Goal: Task Accomplishment & Management: Manage account settings

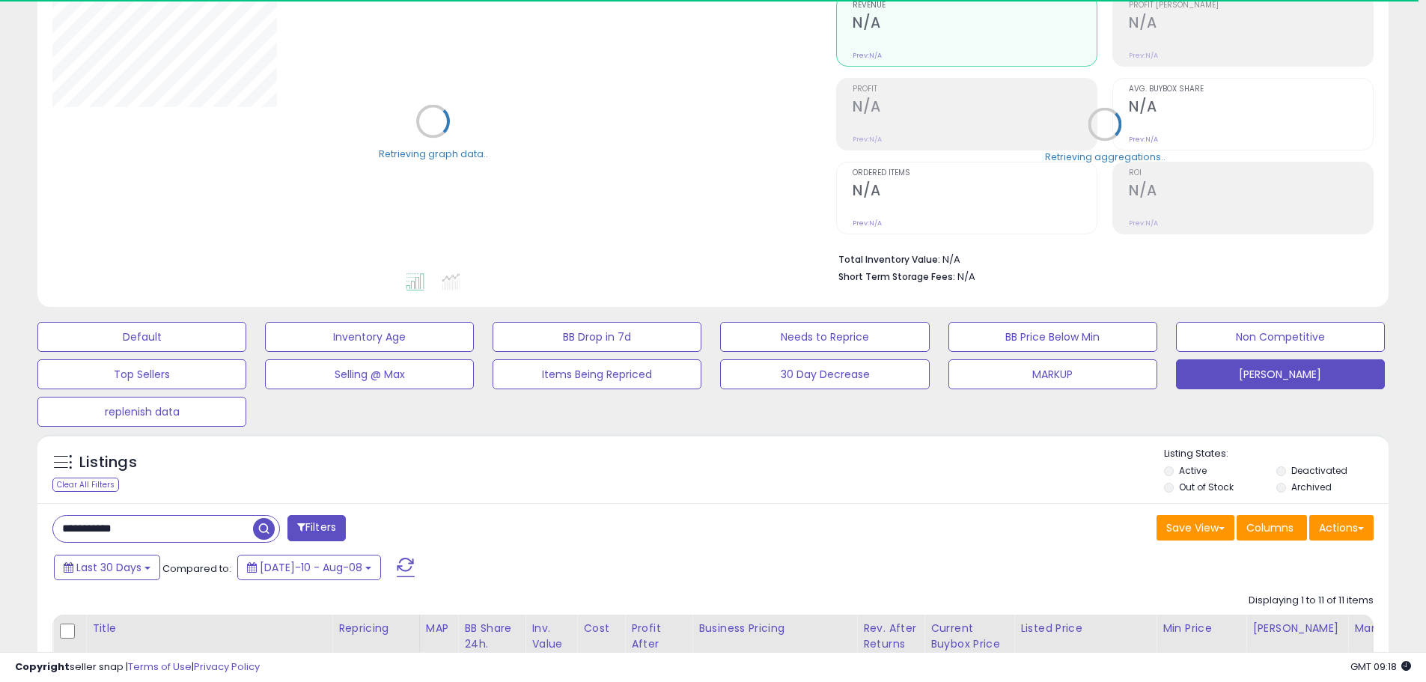
scroll to position [224, 0]
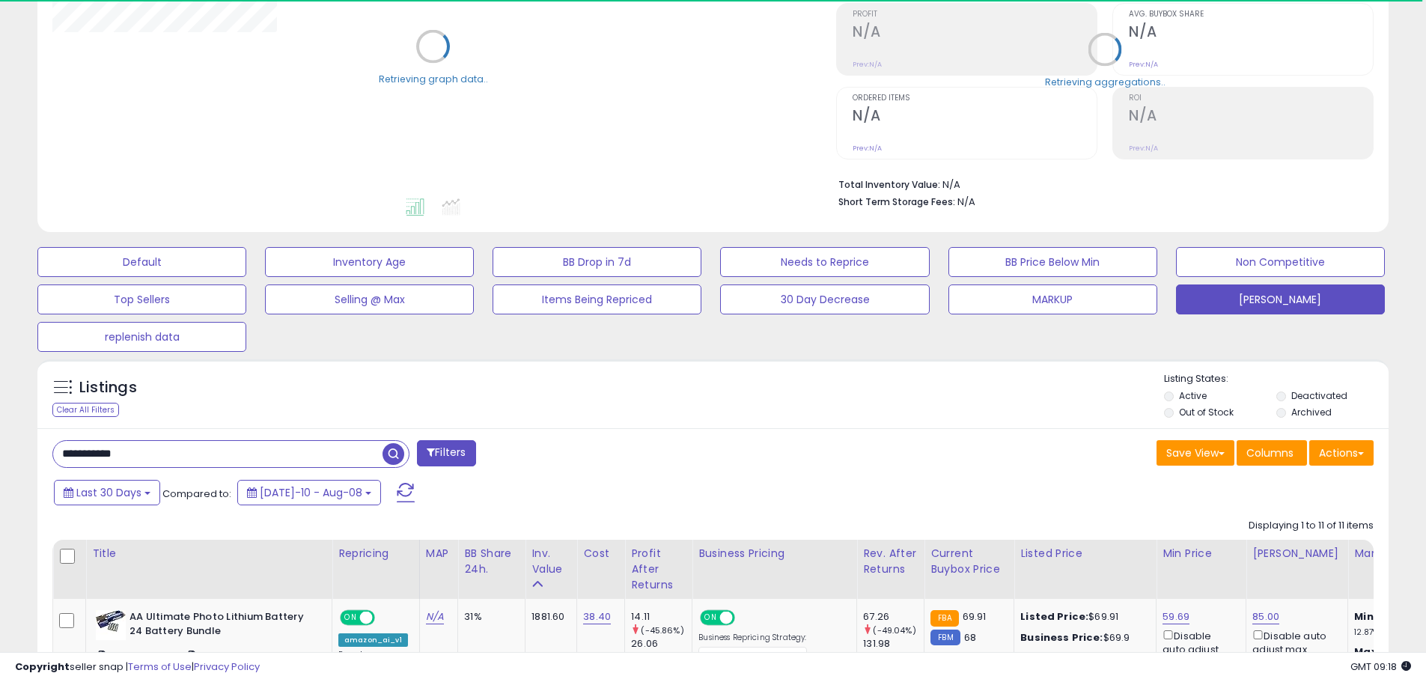
click at [69, 450] on input "**********" at bounding box center [217, 454] width 329 height 26
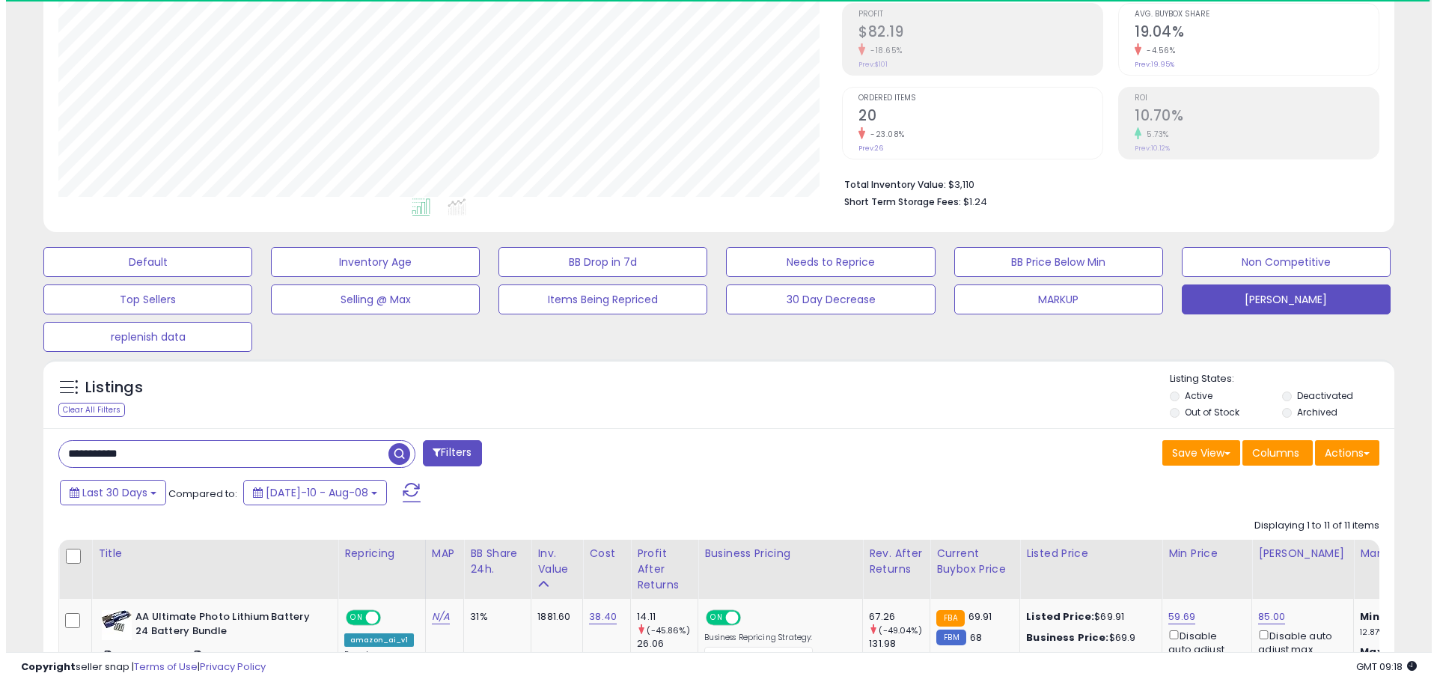
scroll to position [307, 784]
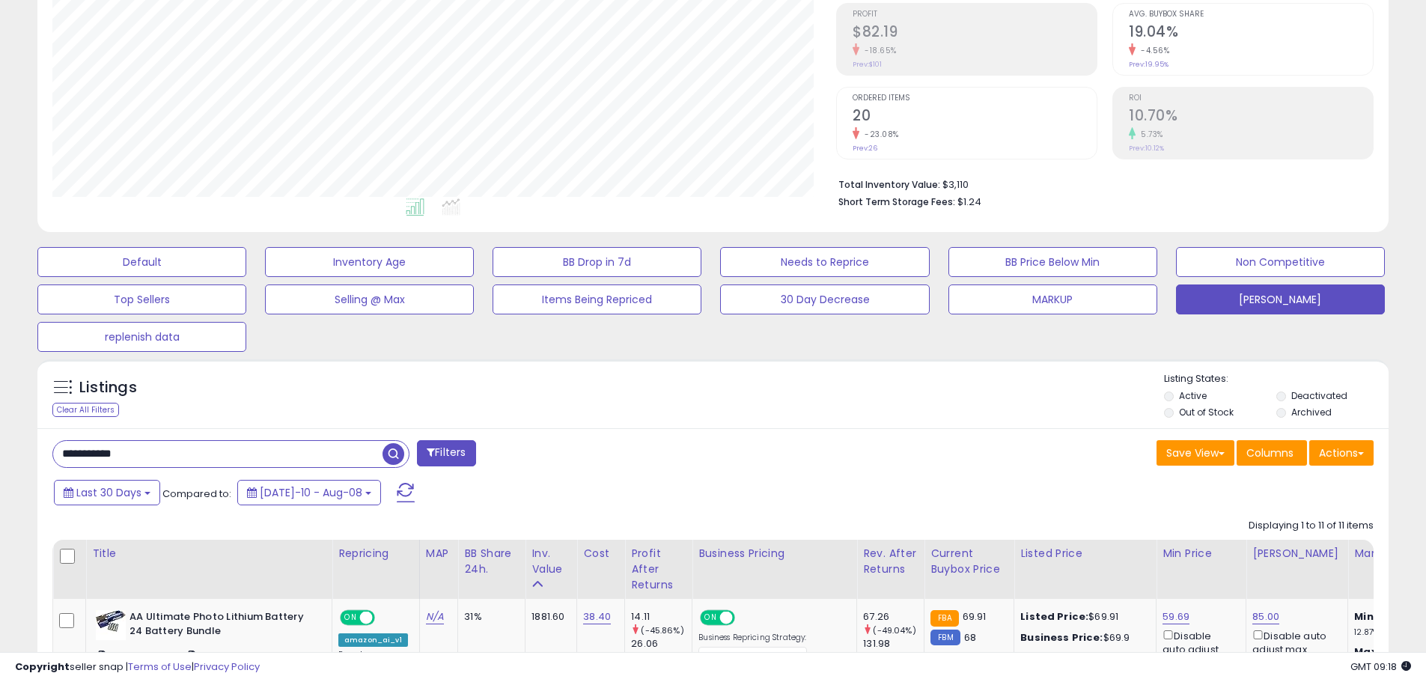
paste input "text"
click at [385, 452] on span "button" at bounding box center [393, 454] width 22 height 22
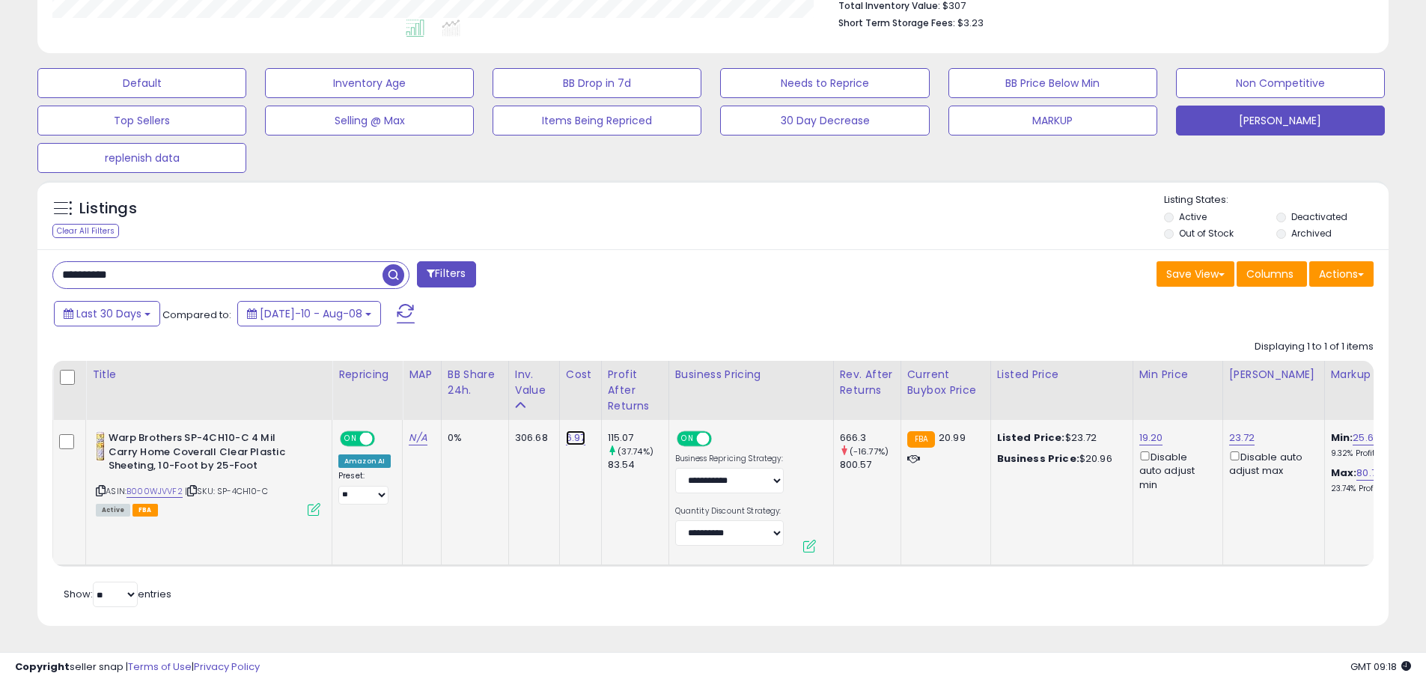
click at [572, 430] on link "6.97" at bounding box center [576, 437] width 20 height 15
drag, startPoint x: 662, startPoint y: 386, endPoint x: 669, endPoint y: 436, distance: 49.8
click at [659, 388] on button "button" at bounding box center [646, 399] width 25 height 22
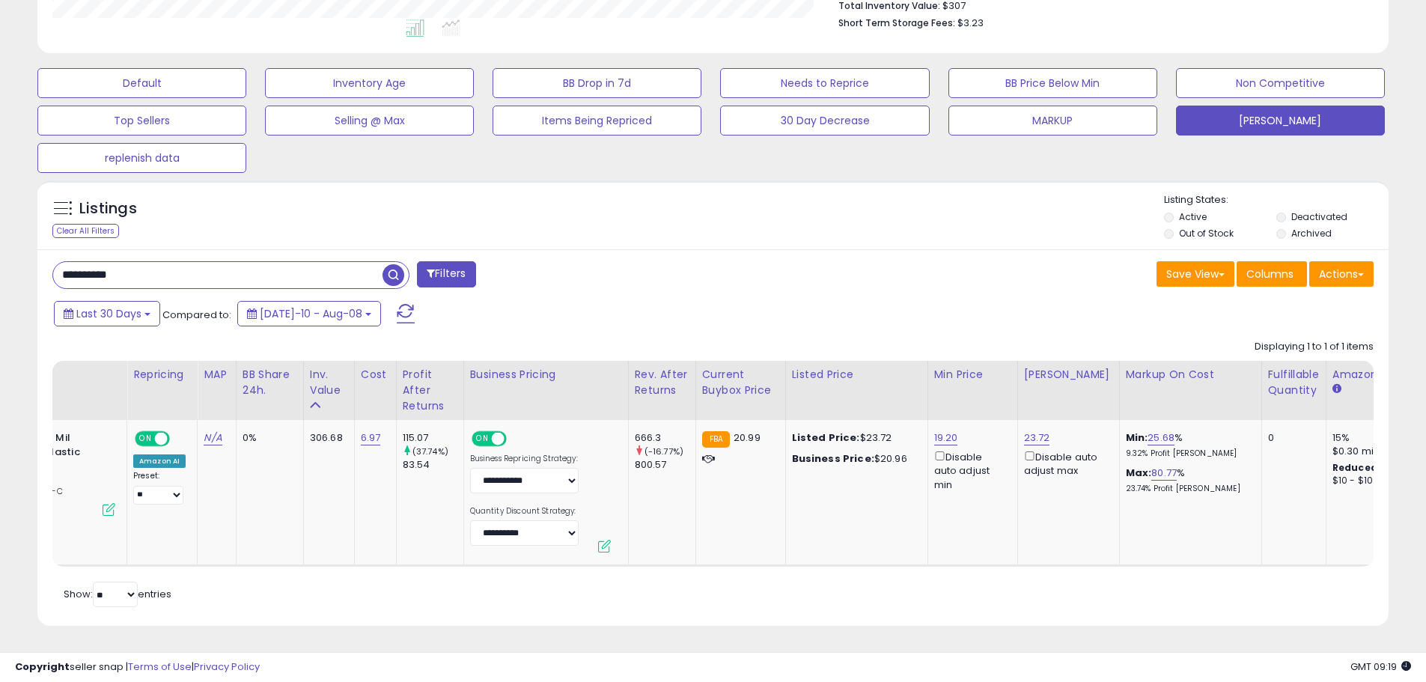
scroll to position [0, 0]
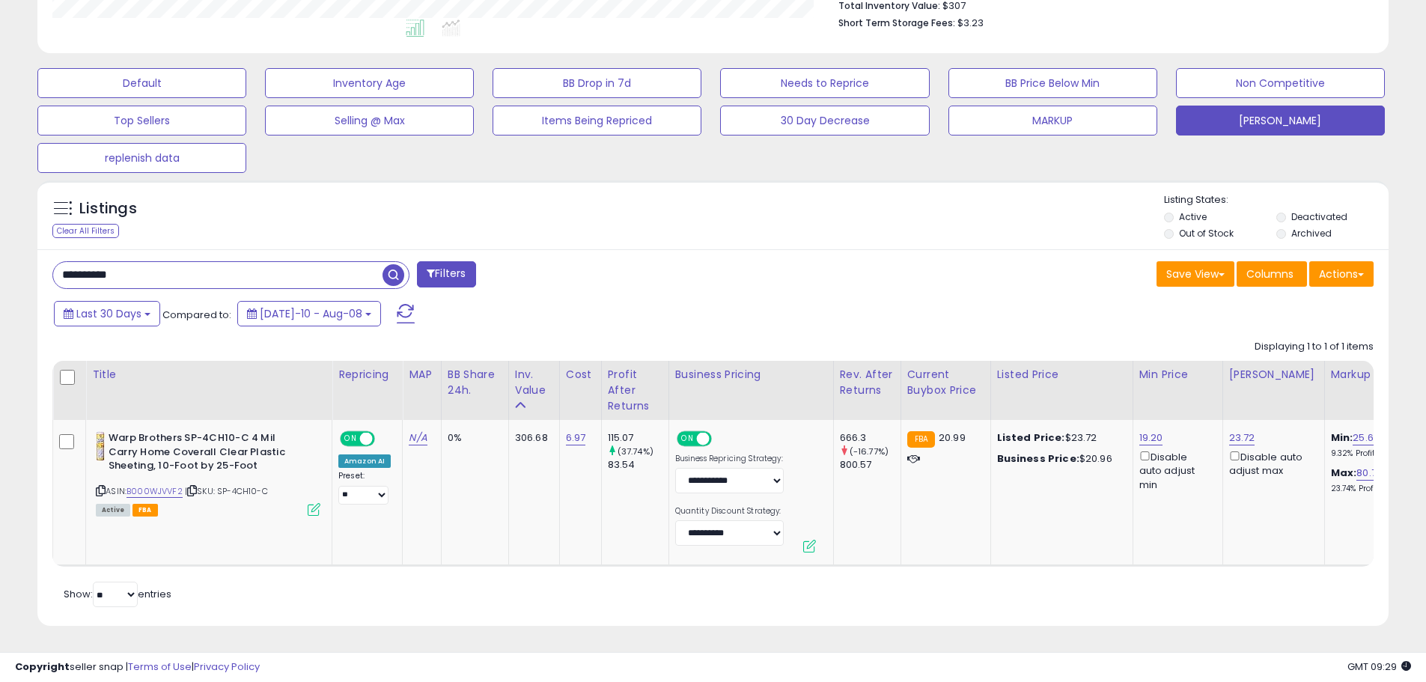
click at [198, 271] on input "**********" at bounding box center [217, 275] width 329 height 26
type input "****"
click at [394, 266] on span "button" at bounding box center [393, 275] width 22 height 22
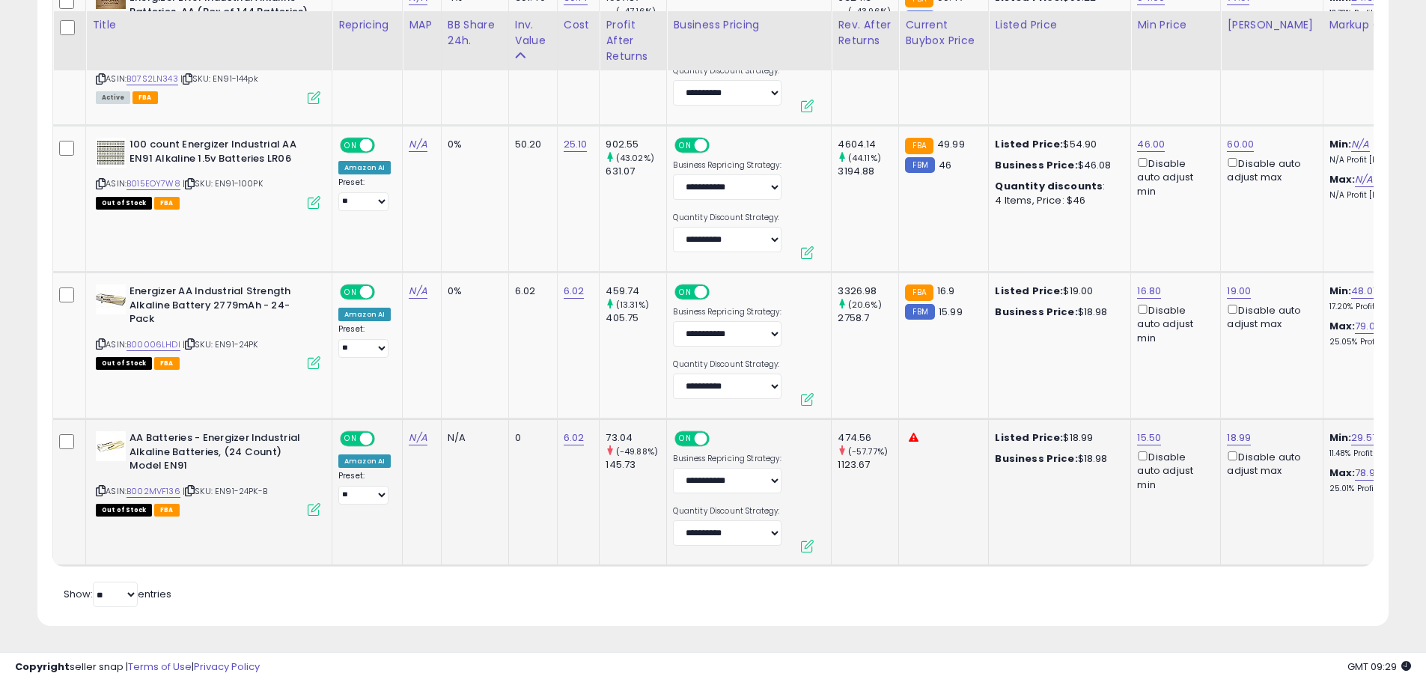
scroll to position [307, 784]
drag, startPoint x: 219, startPoint y: 482, endPoint x: 272, endPoint y: 480, distance: 52.4
click at [272, 480] on div "ASIN: B002MVF136 | SKU: EN91-24PK-B Out of Stock FBA" at bounding box center [208, 472] width 224 height 83
click at [253, 504] on div "Out of Stock FBA" at bounding box center [208, 509] width 224 height 10
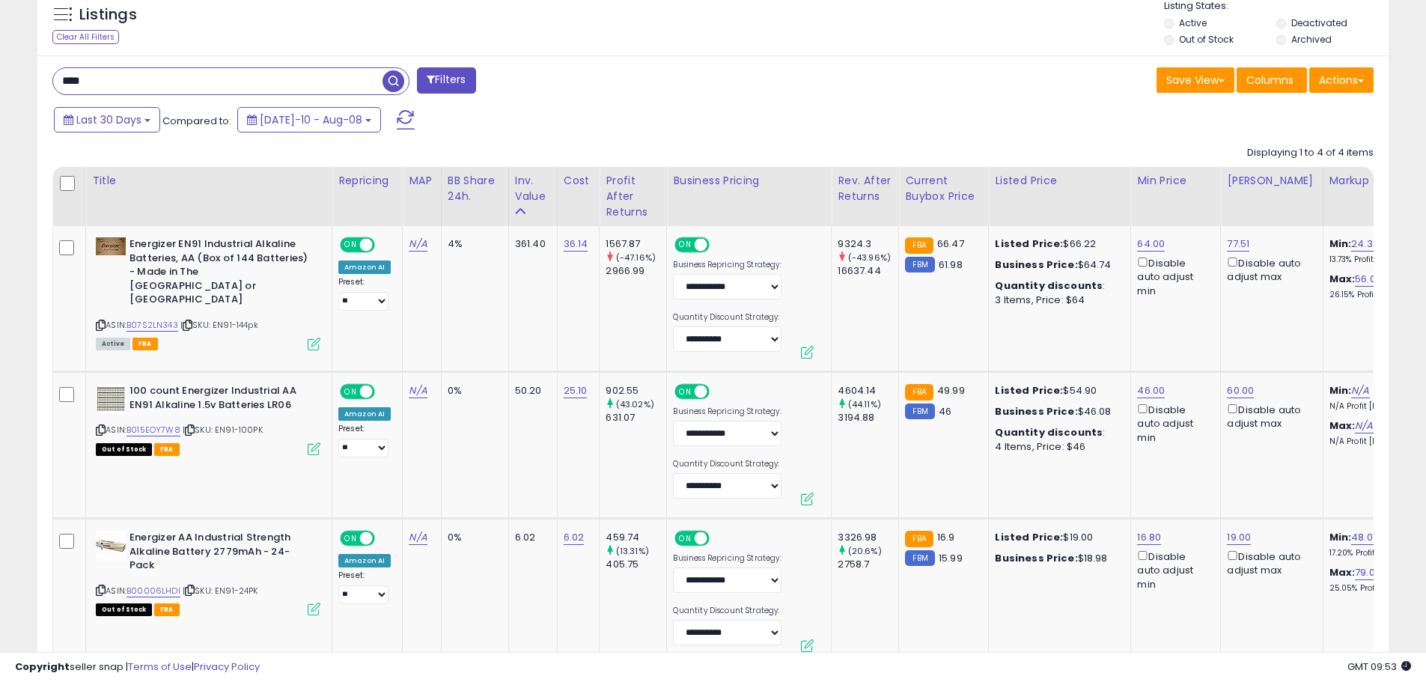
scroll to position [599, 0]
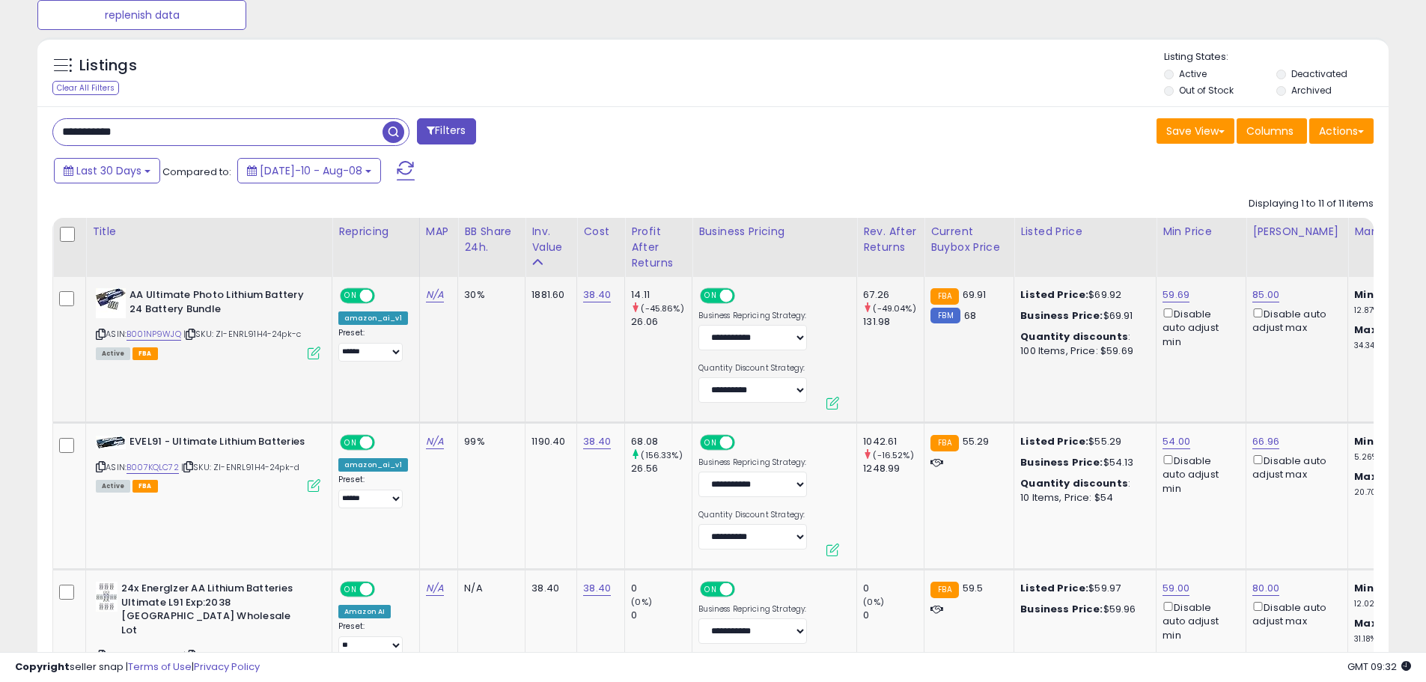
scroll to position [568, 0]
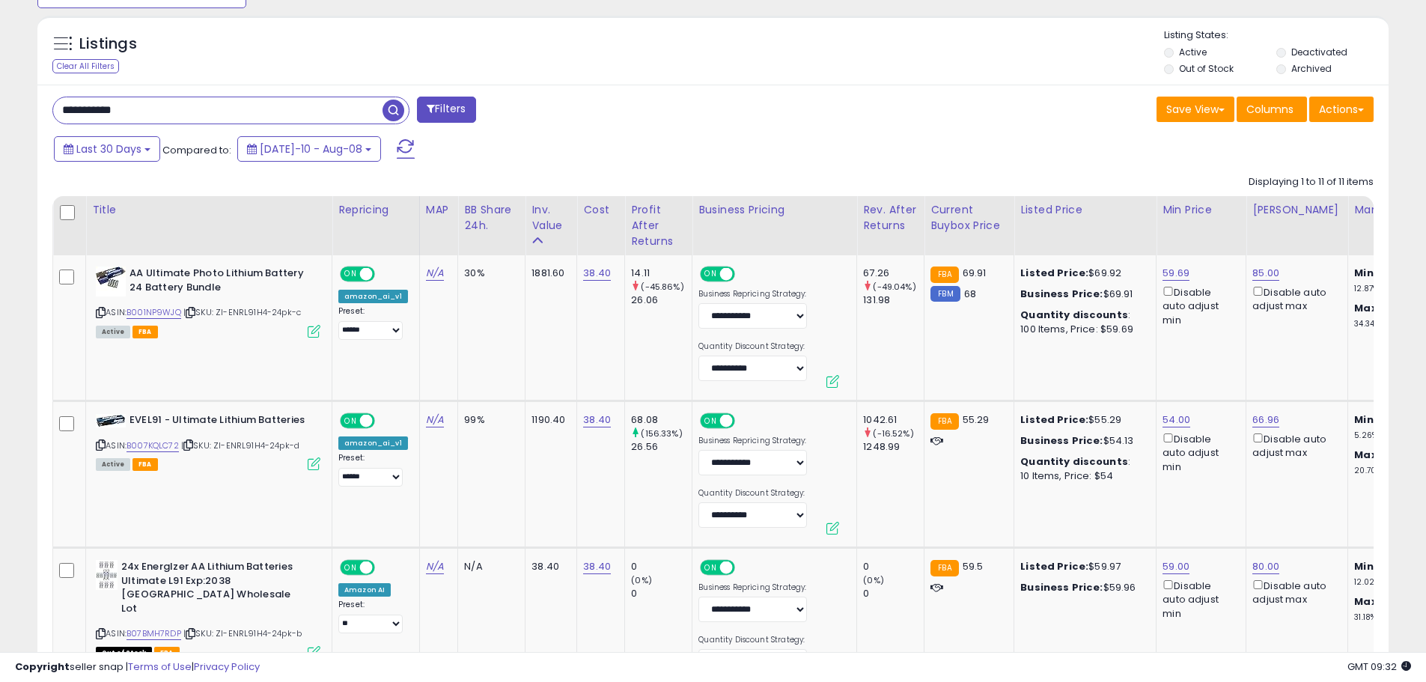
drag, startPoint x: 139, startPoint y: 104, endPoint x: 0, endPoint y: 145, distance: 145.1
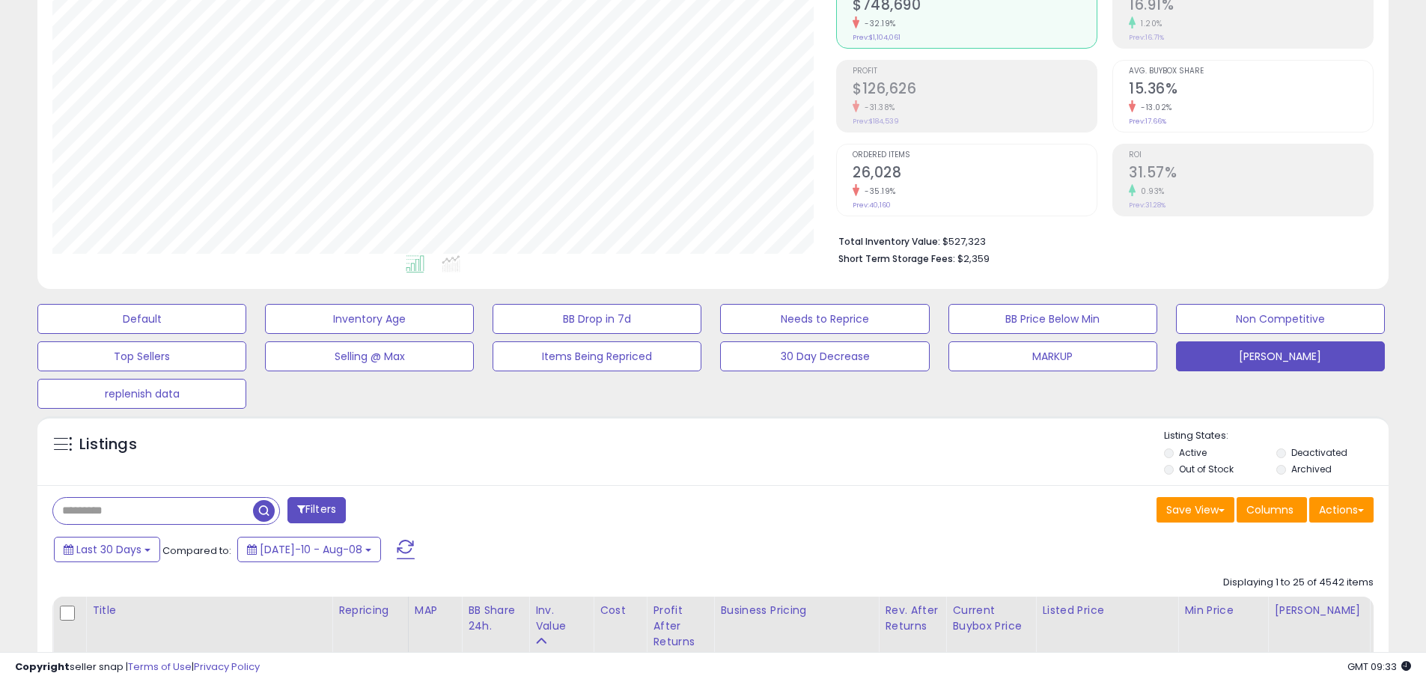
scroll to position [44, 0]
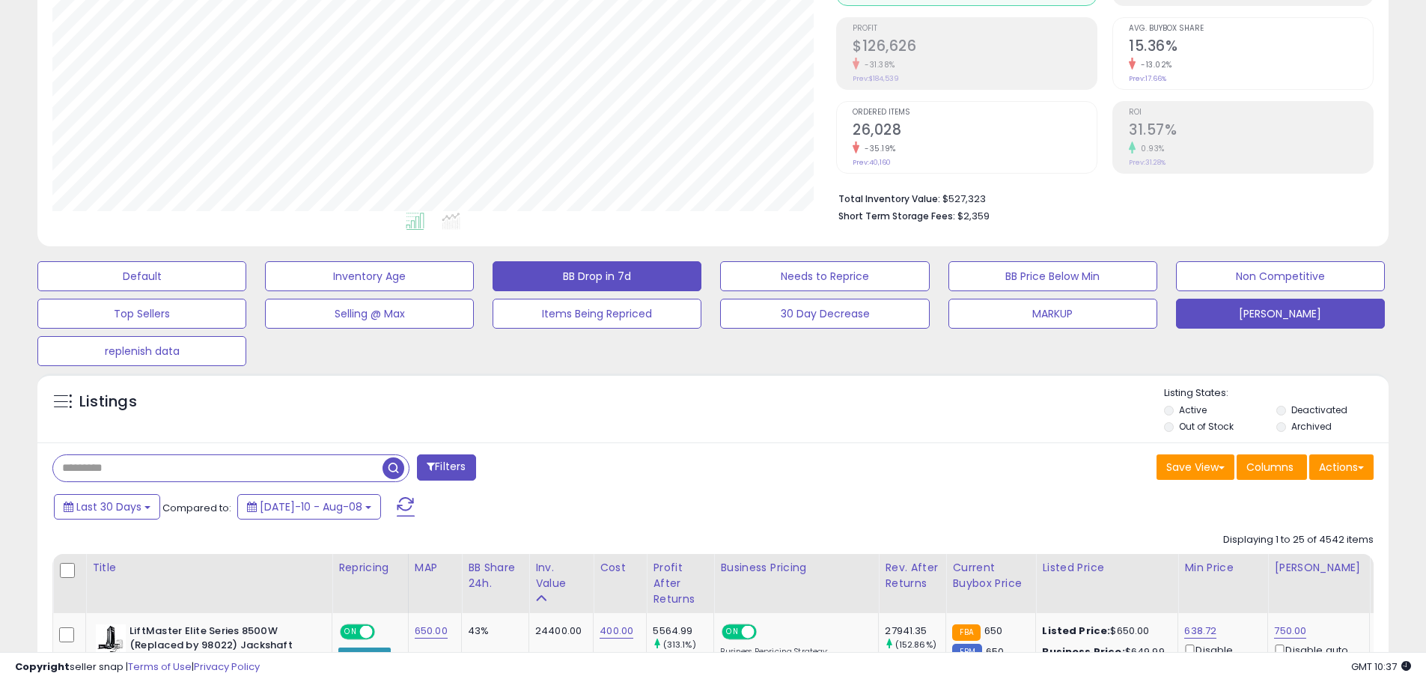
scroll to position [343, 0]
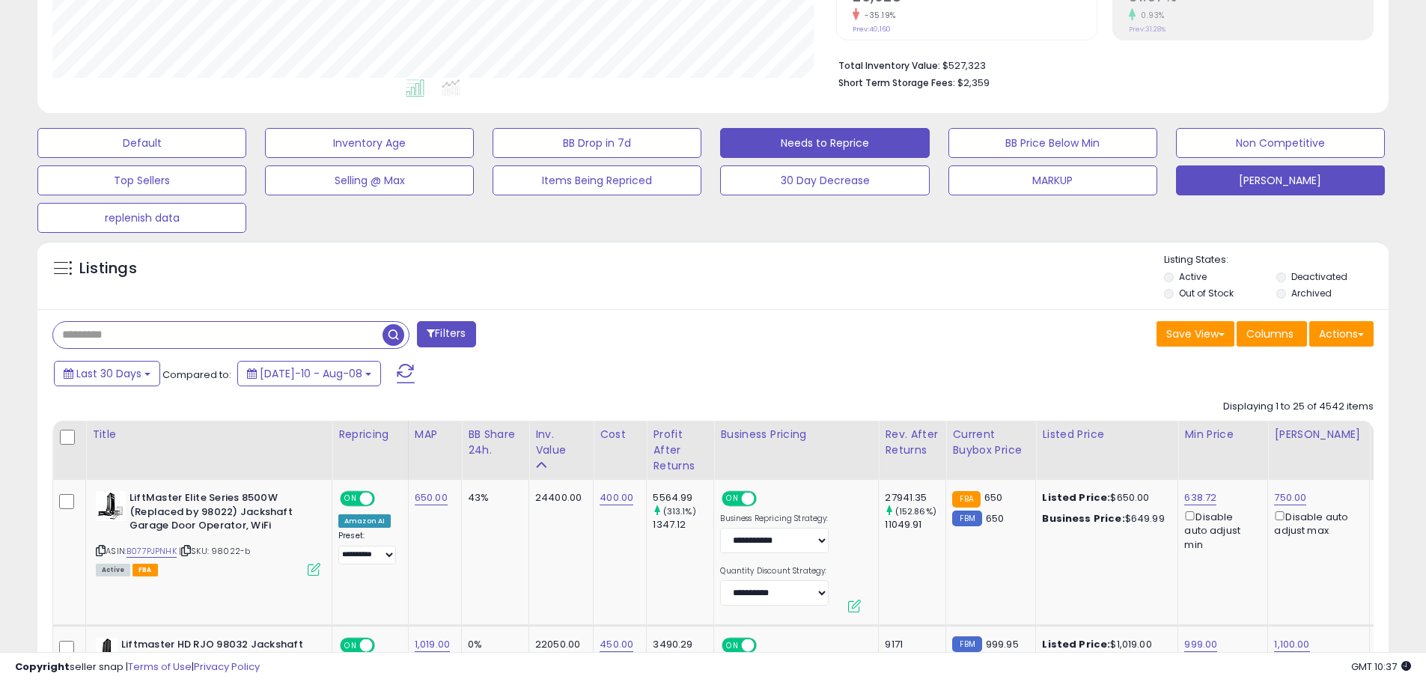
click at [810, 150] on button "Needs to Reprice" at bounding box center [824, 143] width 209 height 30
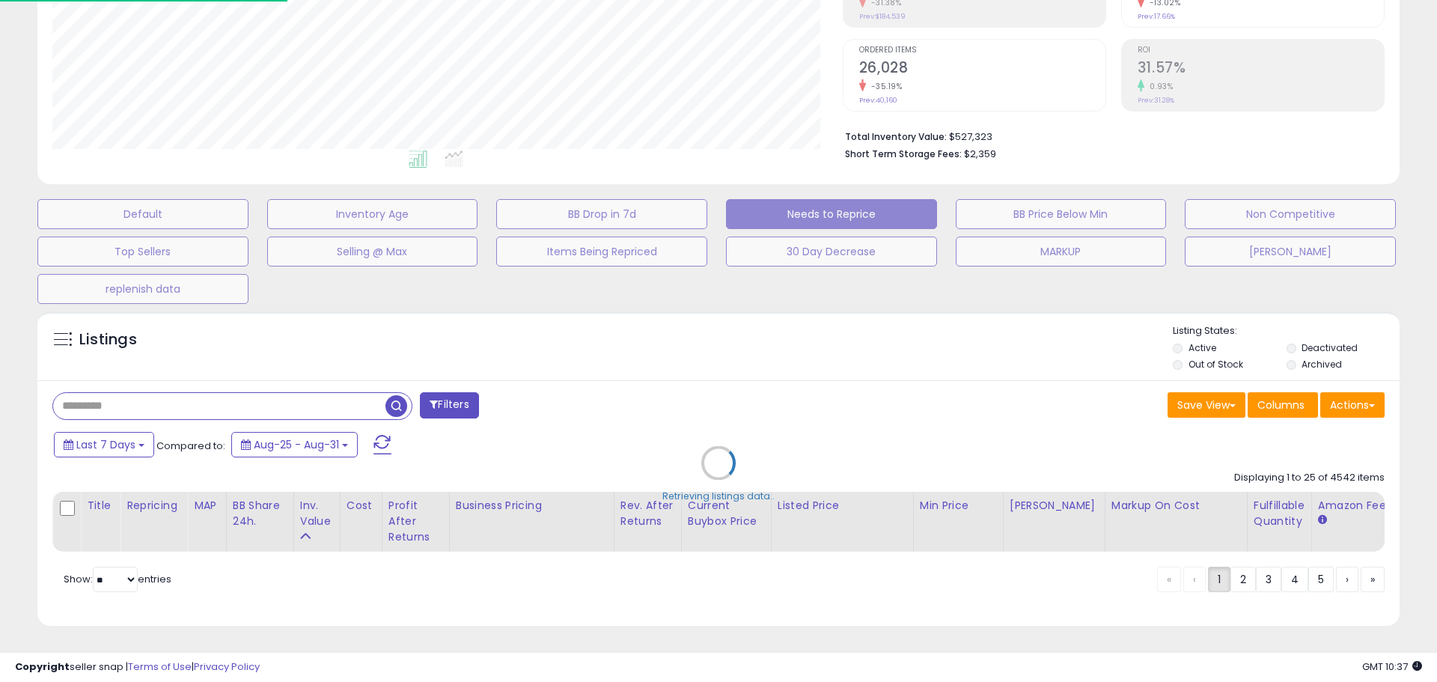
scroll to position [307, 790]
select select "**"
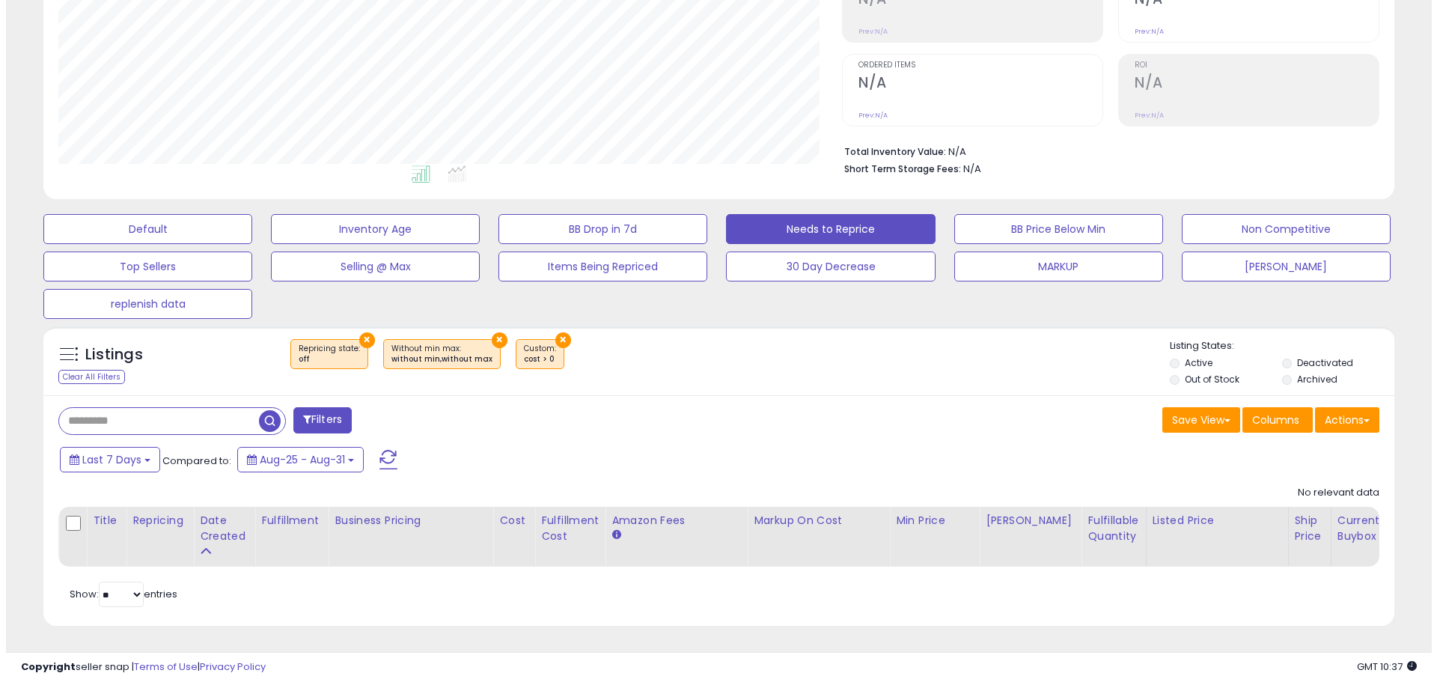
scroll to position [307, 784]
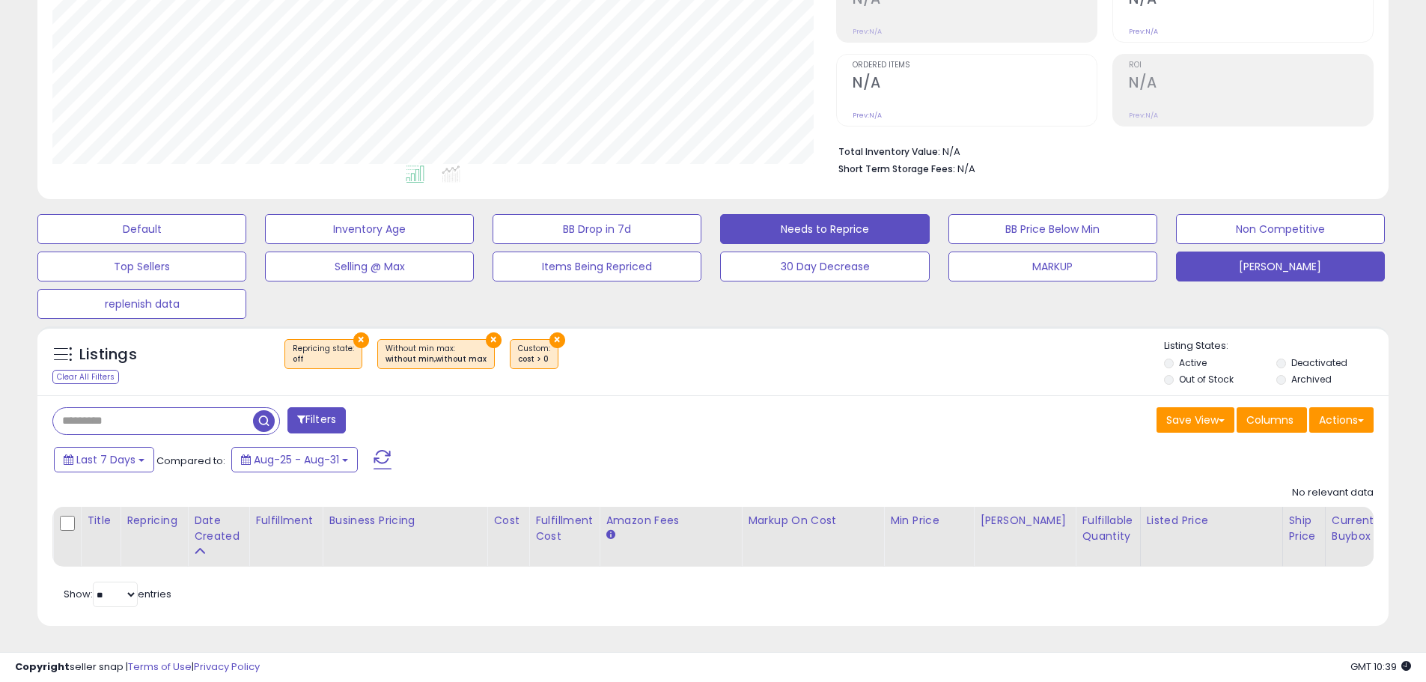
click at [1206, 257] on button "[PERSON_NAME]" at bounding box center [1280, 266] width 209 height 30
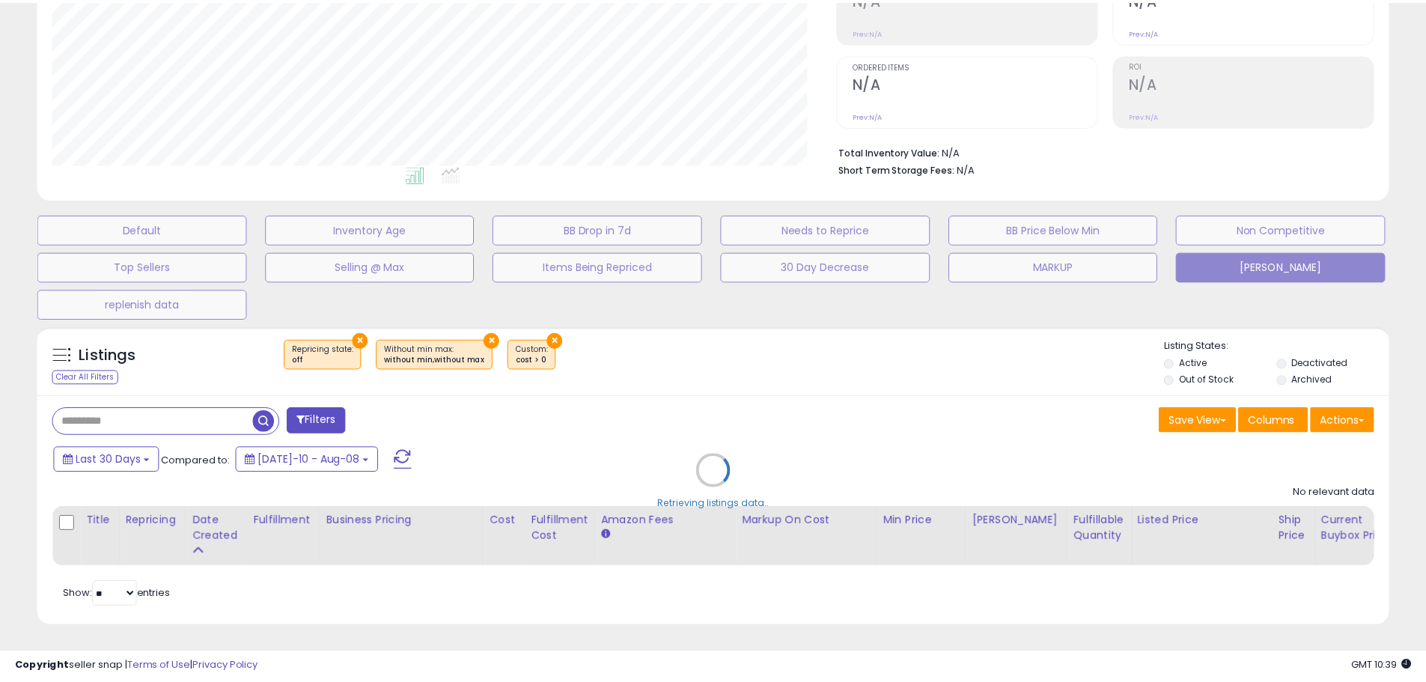
scroll to position [307, 790]
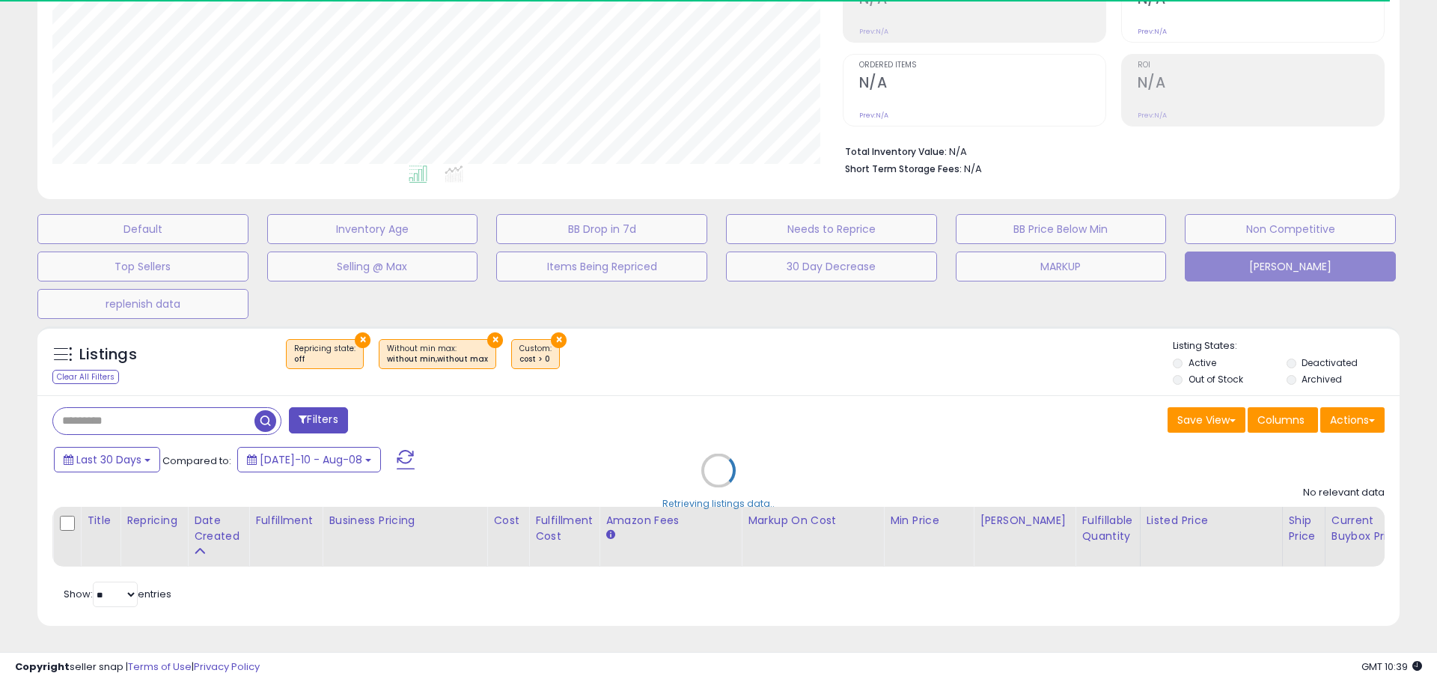
type input "*****"
select select "**"
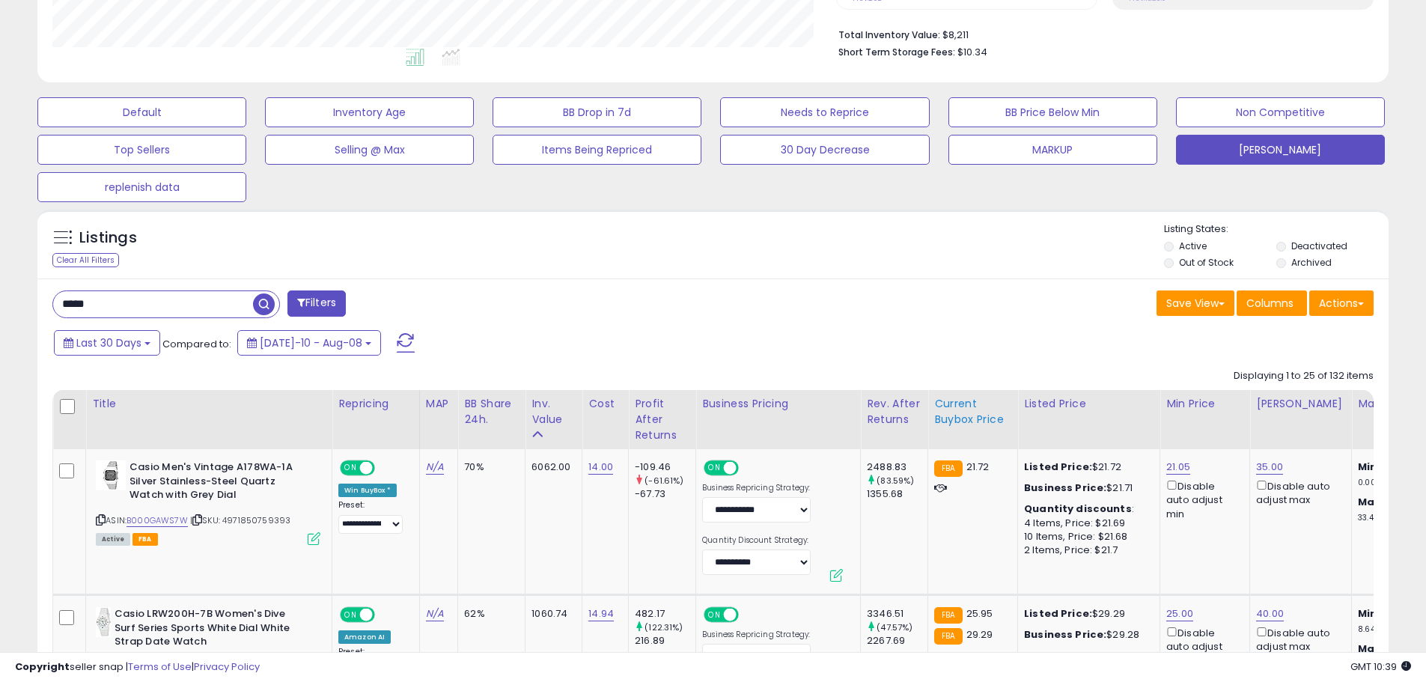
scroll to position [307, 784]
drag, startPoint x: 140, startPoint y: 307, endPoint x: 0, endPoint y: 309, distance: 140.0
